Goal: Navigation & Orientation: Find specific page/section

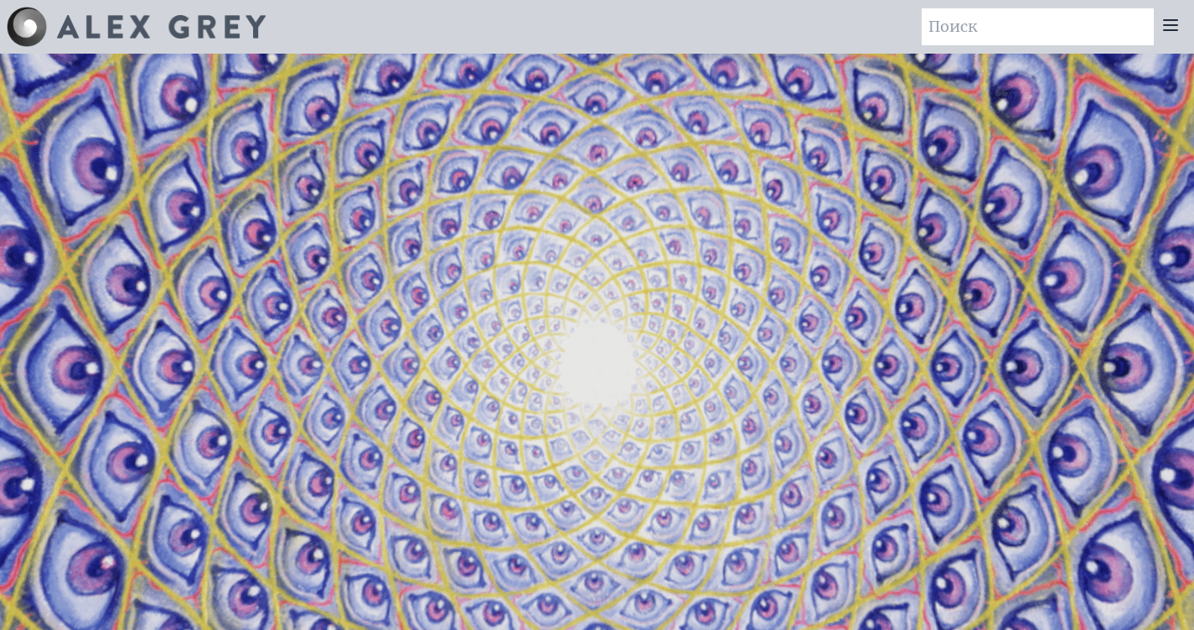
click at [604, 378] on video "Your browser does not support the video tag." at bounding box center [597, 369] width 1675 height 942
click at [1166, 25] on icon at bounding box center [1169, 25] width 13 height 10
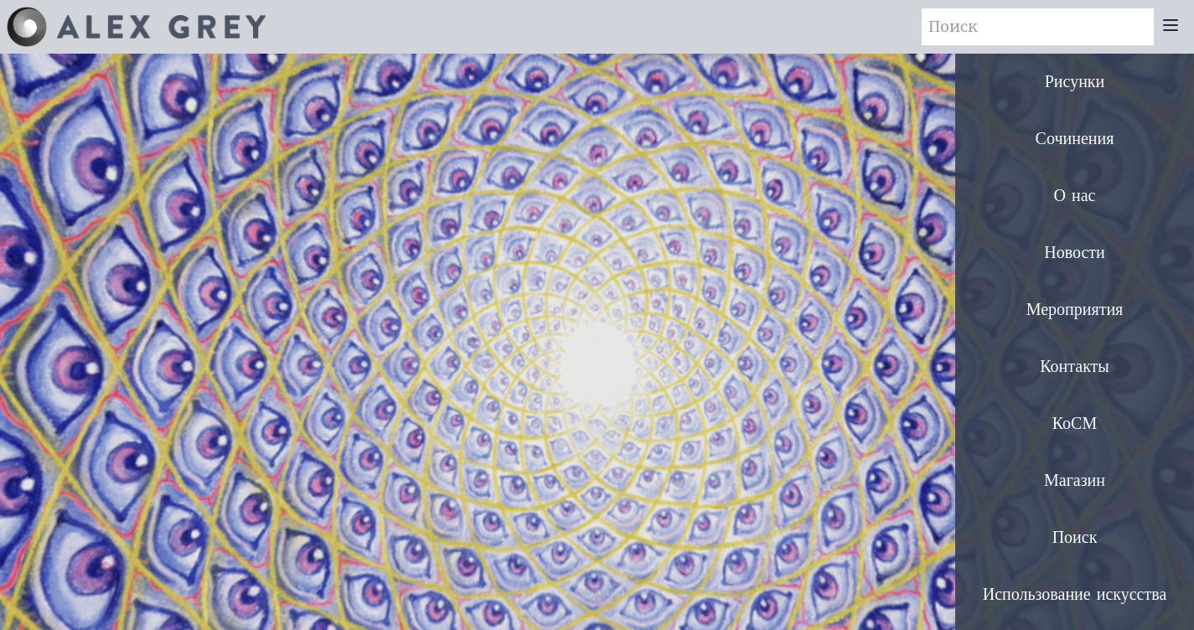
click at [1081, 90] on div "Рисунки" at bounding box center [1074, 82] width 239 height 57
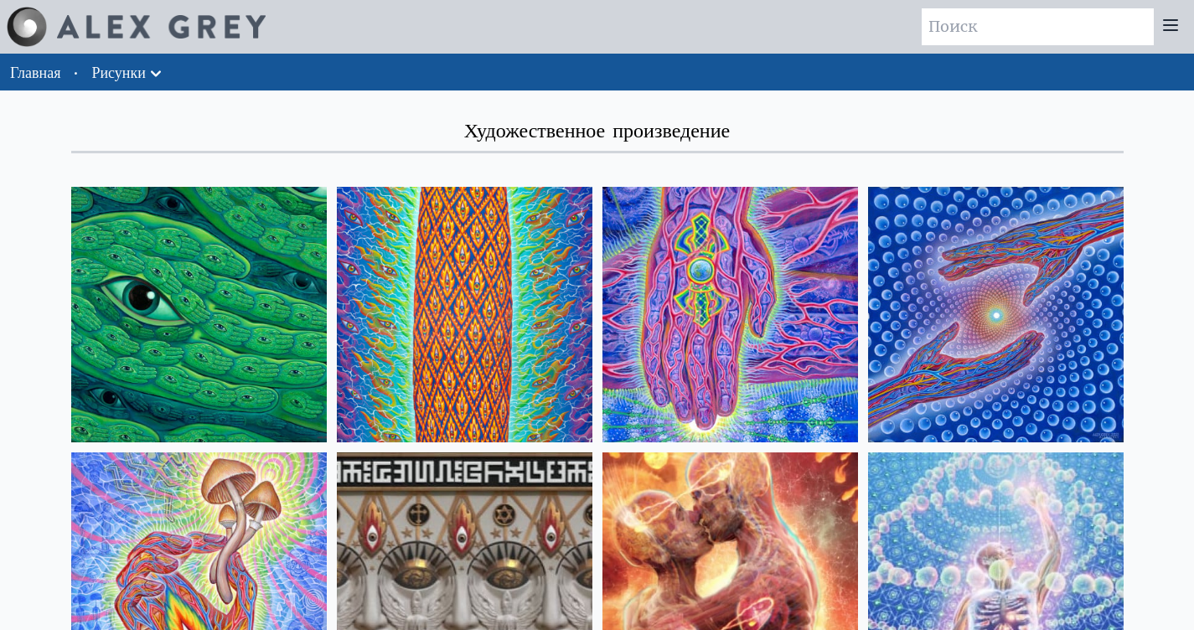
click at [220, 43] on div at bounding box center [136, 27] width 259 height 40
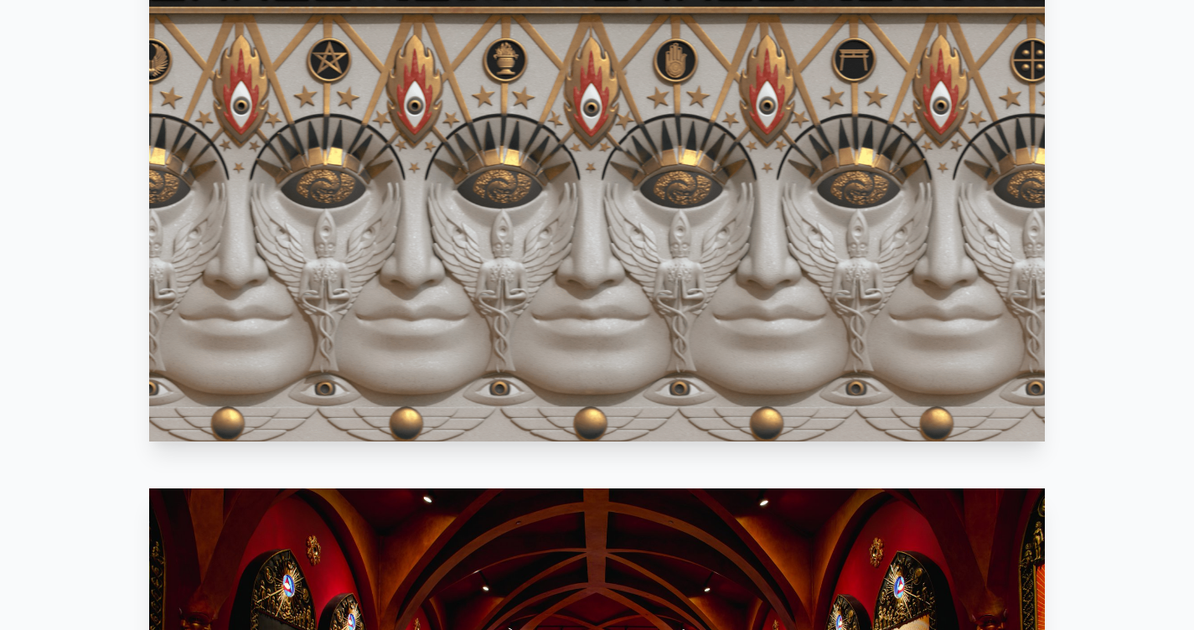
scroll to position [988, 0]
click at [697, 283] on video "Your browser does not support the video tag." at bounding box center [596, 191] width 895 height 503
